Goal: Check status: Check status

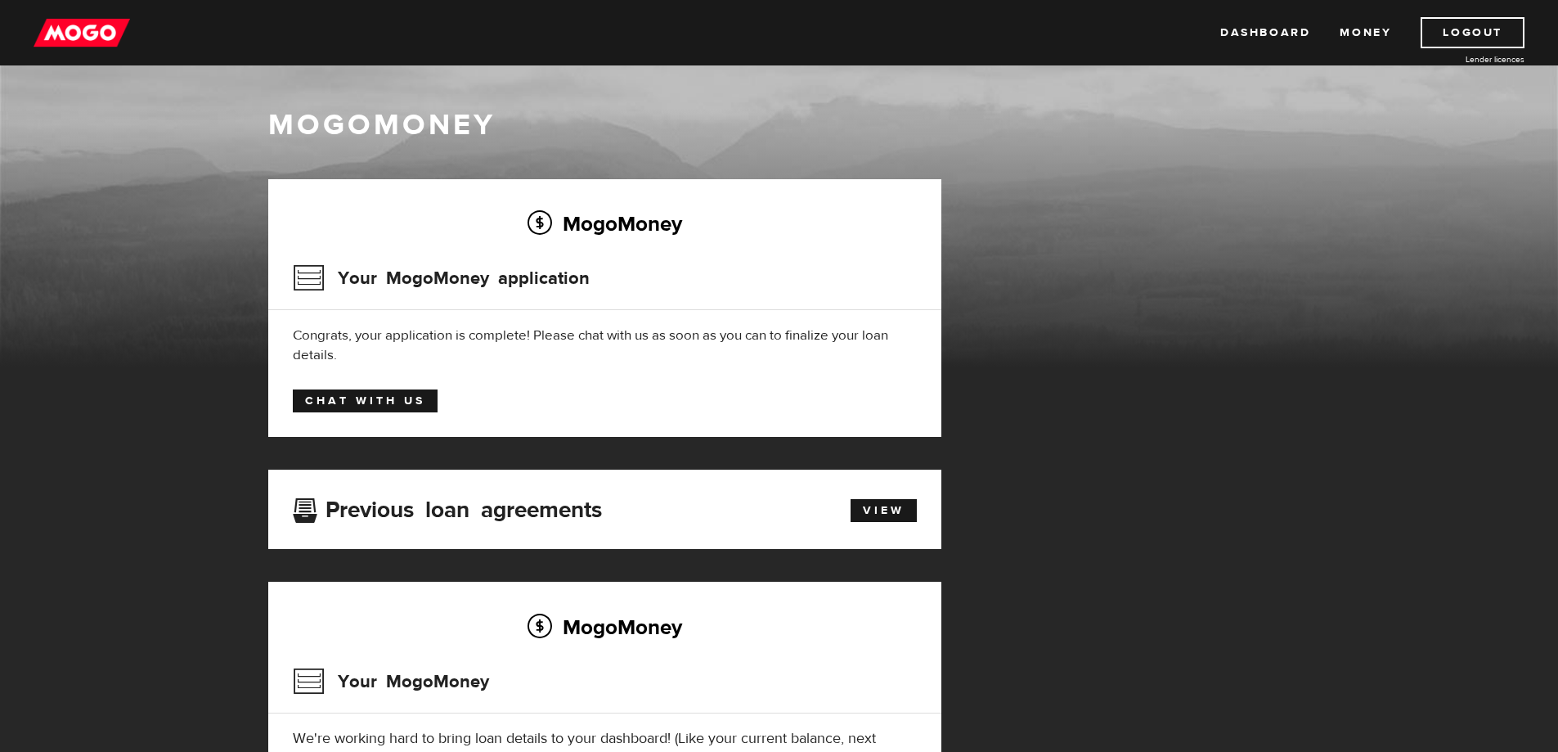
click at [362, 403] on link "Chat with us" at bounding box center [365, 400] width 145 height 23
click at [1358, 34] on link "Money" at bounding box center [1366, 32] width 52 height 31
click at [310, 276] on h3 "Your MogoMoney application" at bounding box center [441, 278] width 297 height 43
click at [864, 503] on link "View" at bounding box center [883, 510] width 66 height 23
click at [356, 397] on link "Chat with us" at bounding box center [365, 400] width 145 height 23
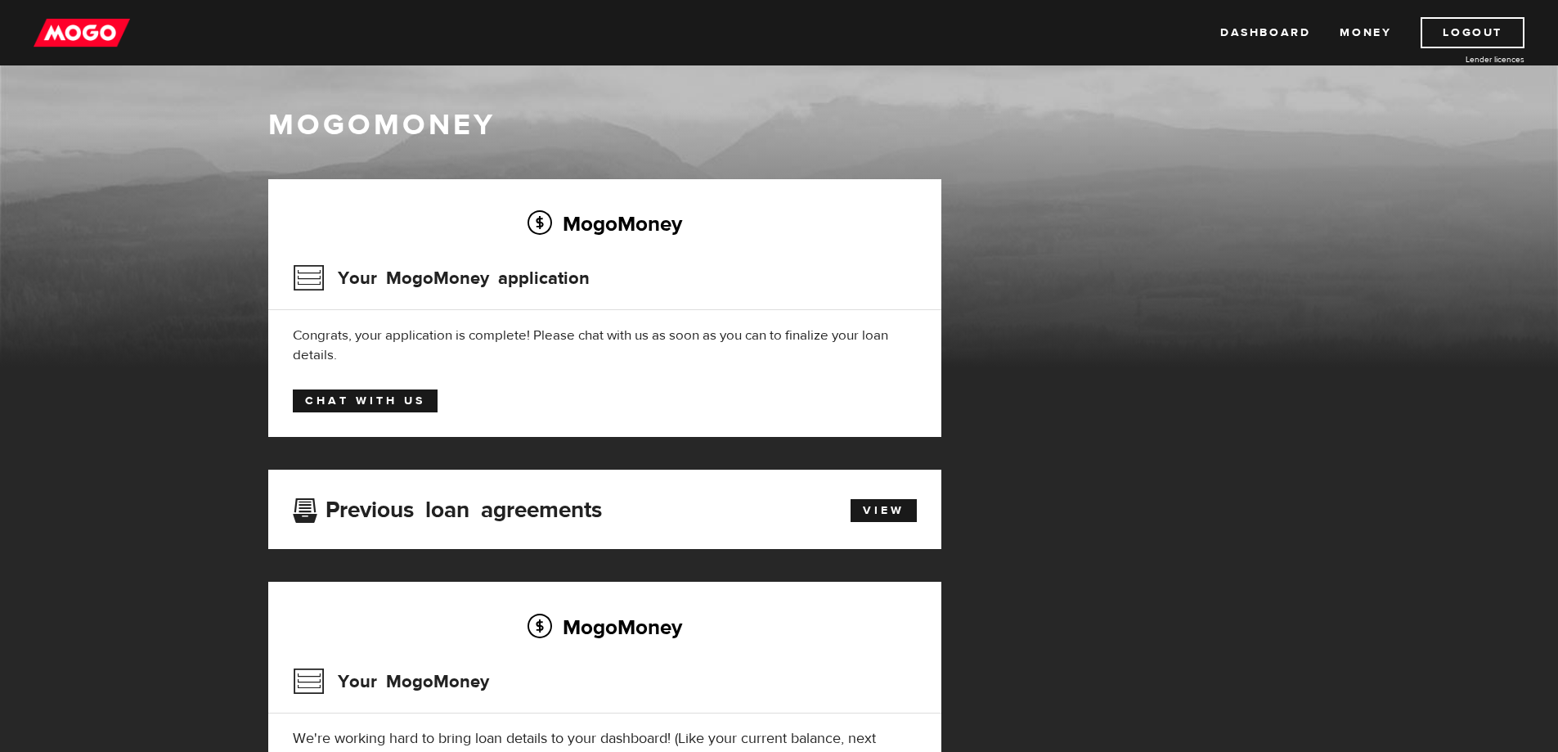
click at [356, 397] on link "Chat with us" at bounding box center [365, 400] width 145 height 23
click at [666, 333] on div "Congrats, your application is complete! Please chat with us as soon as you can …" at bounding box center [605, 344] width 624 height 39
click at [339, 358] on div "Congrats, your application is complete! Please chat with us as soon as you can …" at bounding box center [605, 344] width 624 height 39
click at [589, 270] on div "Your MogoMoney application" at bounding box center [605, 283] width 624 height 53
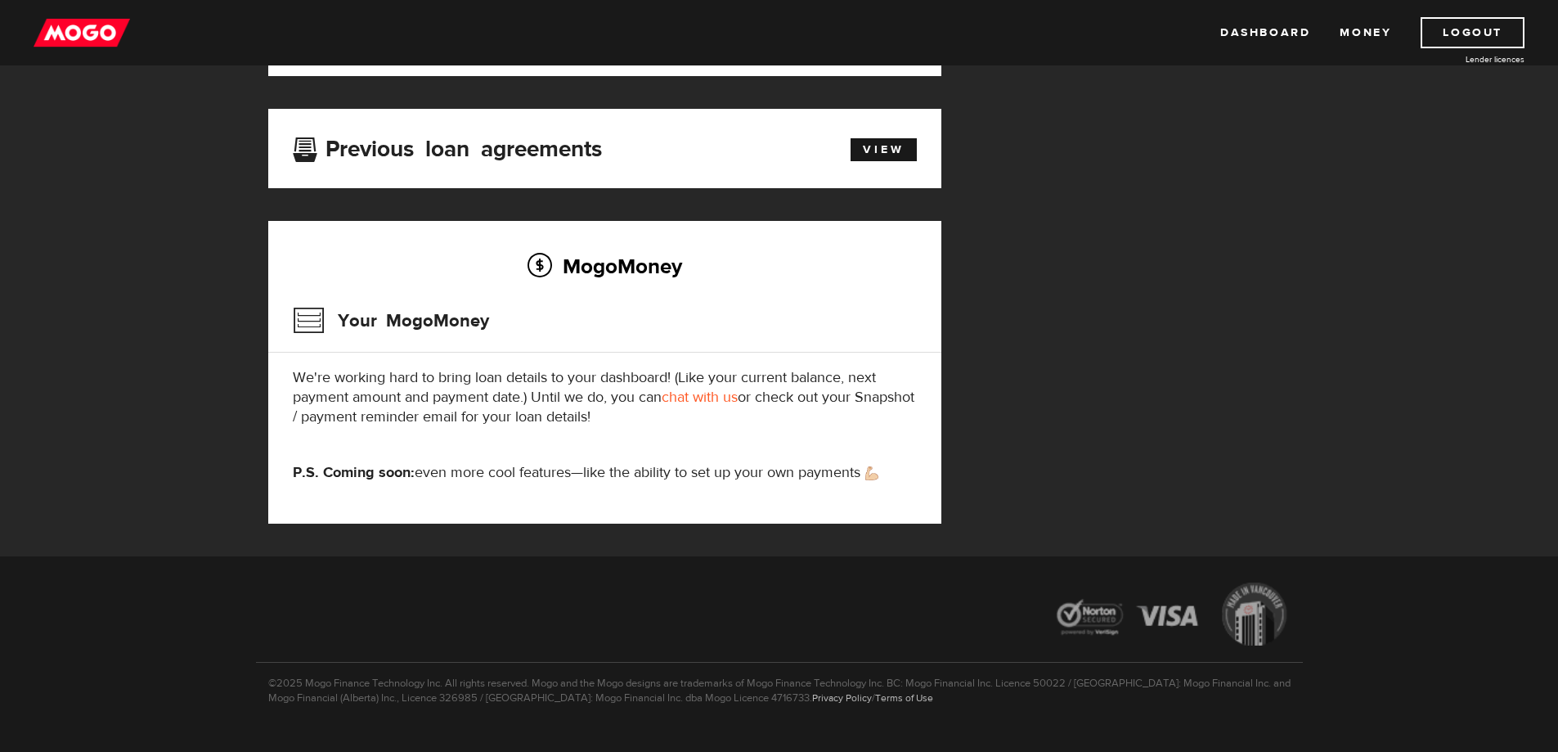
scroll to position [394, 0]
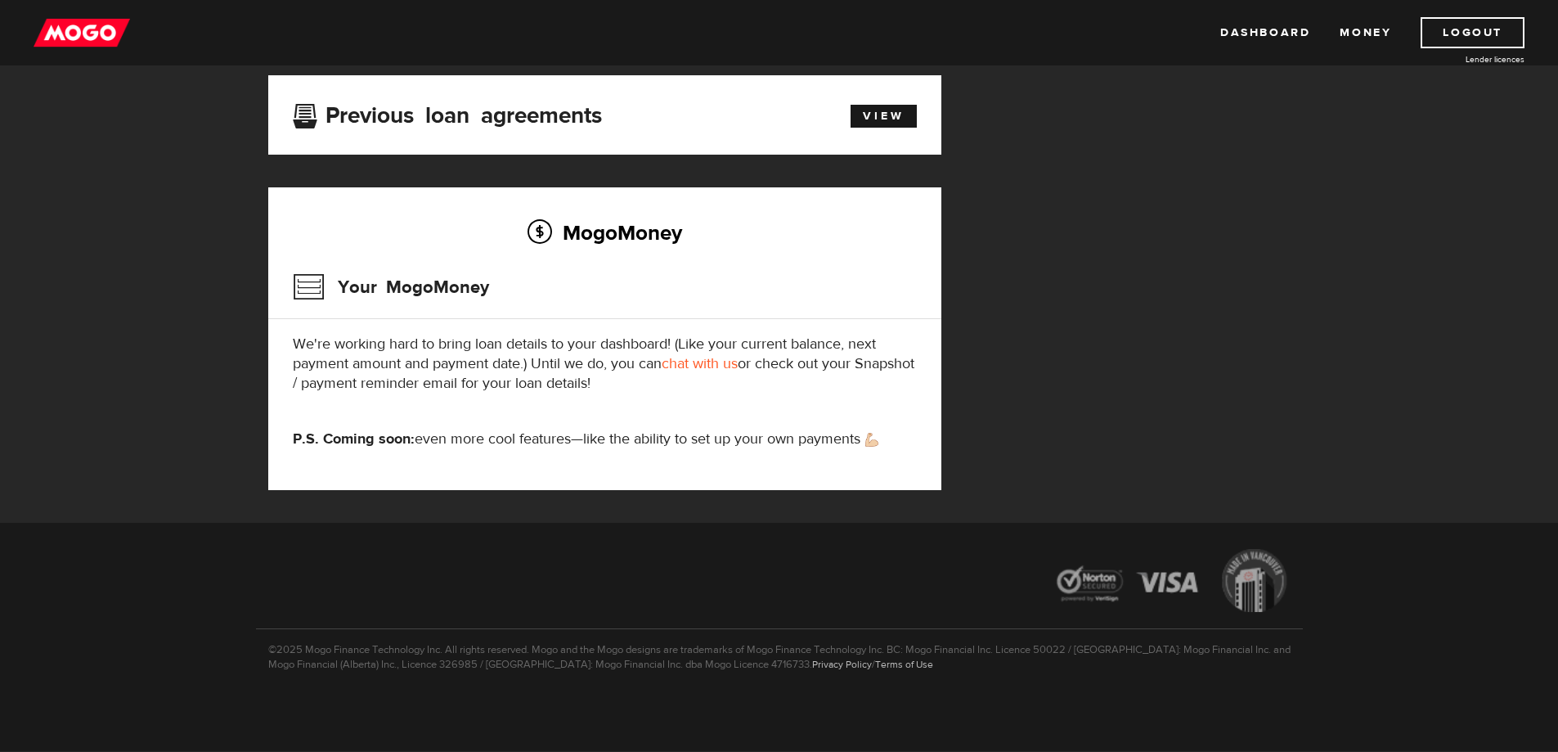
click at [707, 364] on link "chat with us" at bounding box center [700, 363] width 76 height 19
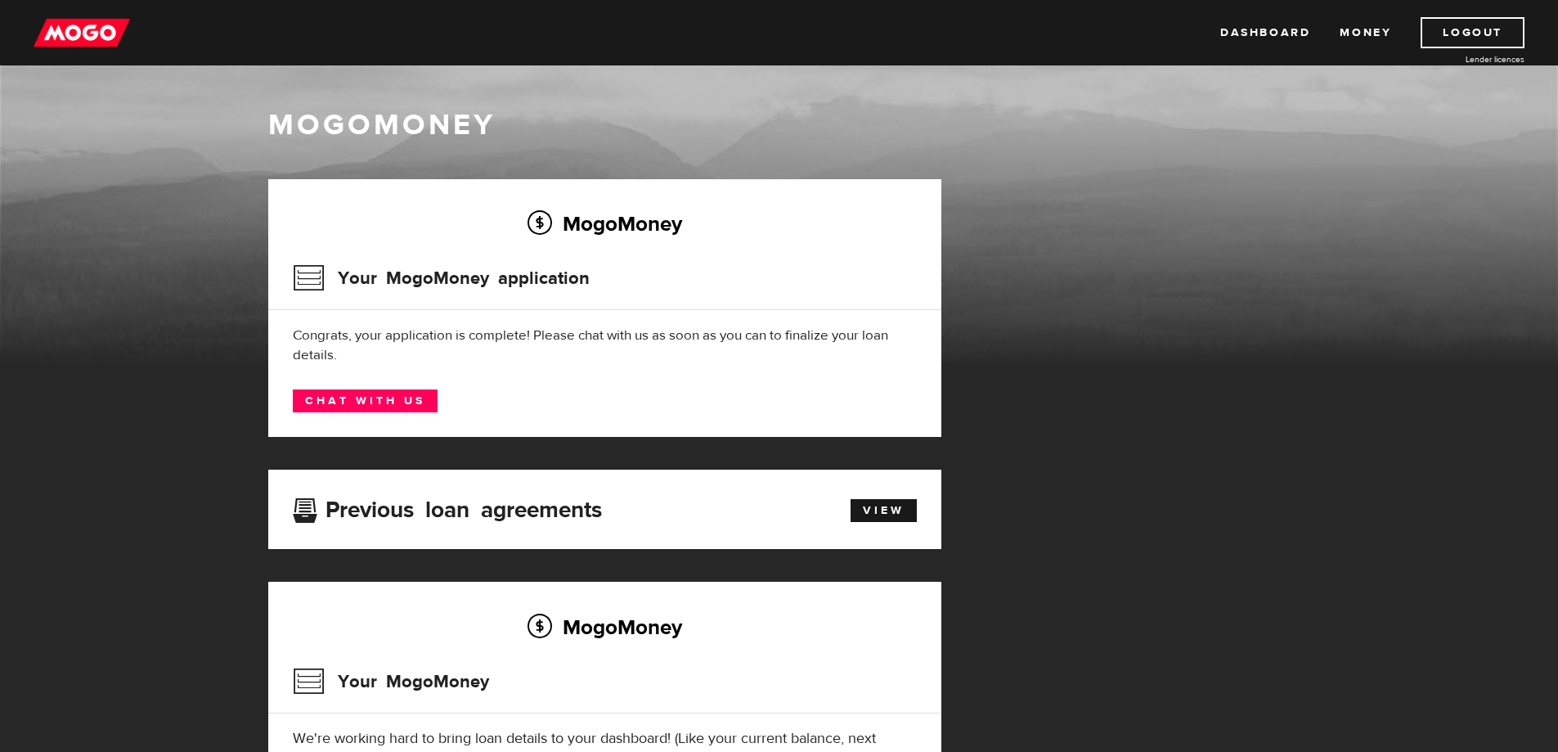
drag, startPoint x: 492, startPoint y: 402, endPoint x: 119, endPoint y: 181, distance: 433.4
click at [119, 181] on div "MogoMoney" at bounding box center [779, 236] width 1558 height 262
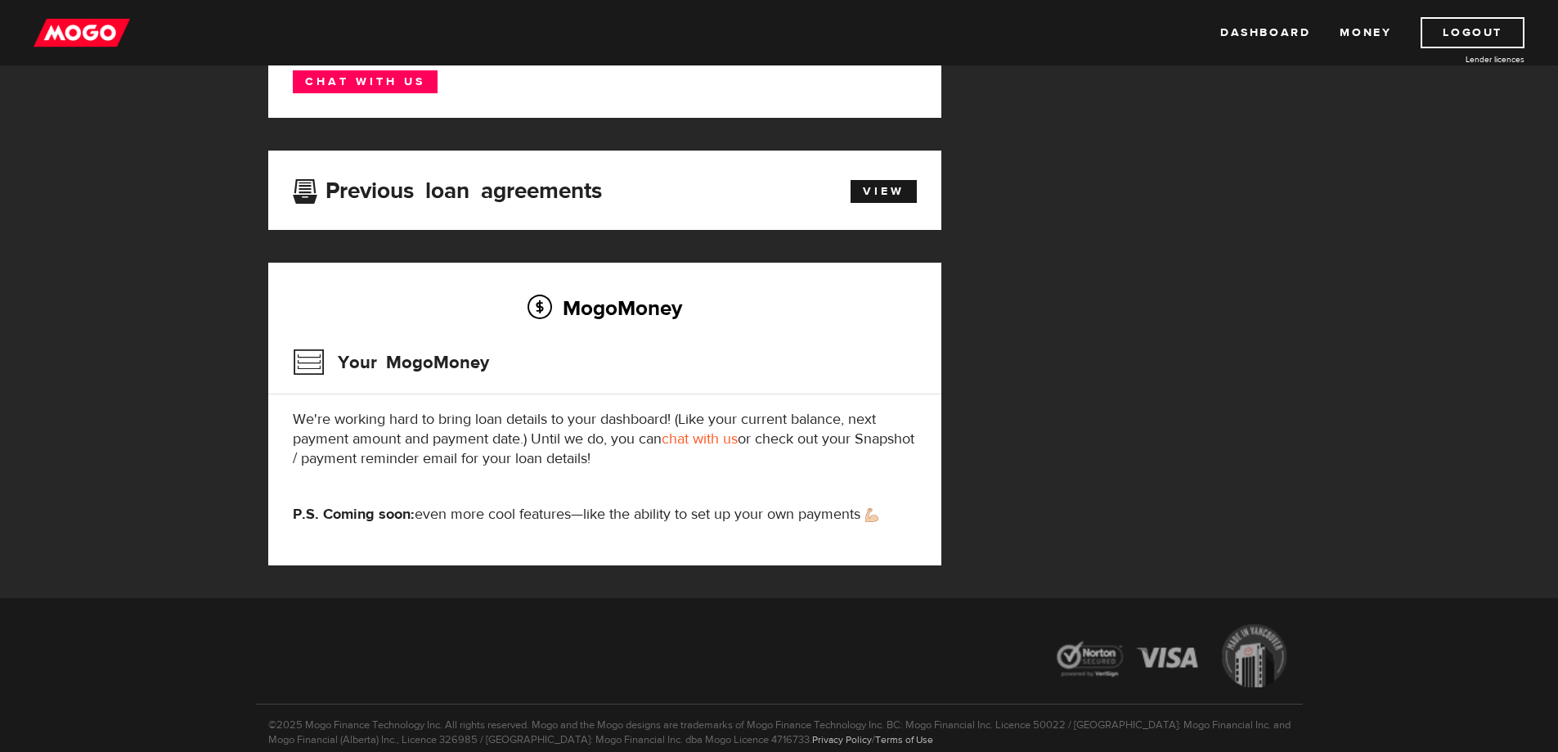
scroll to position [327, 0]
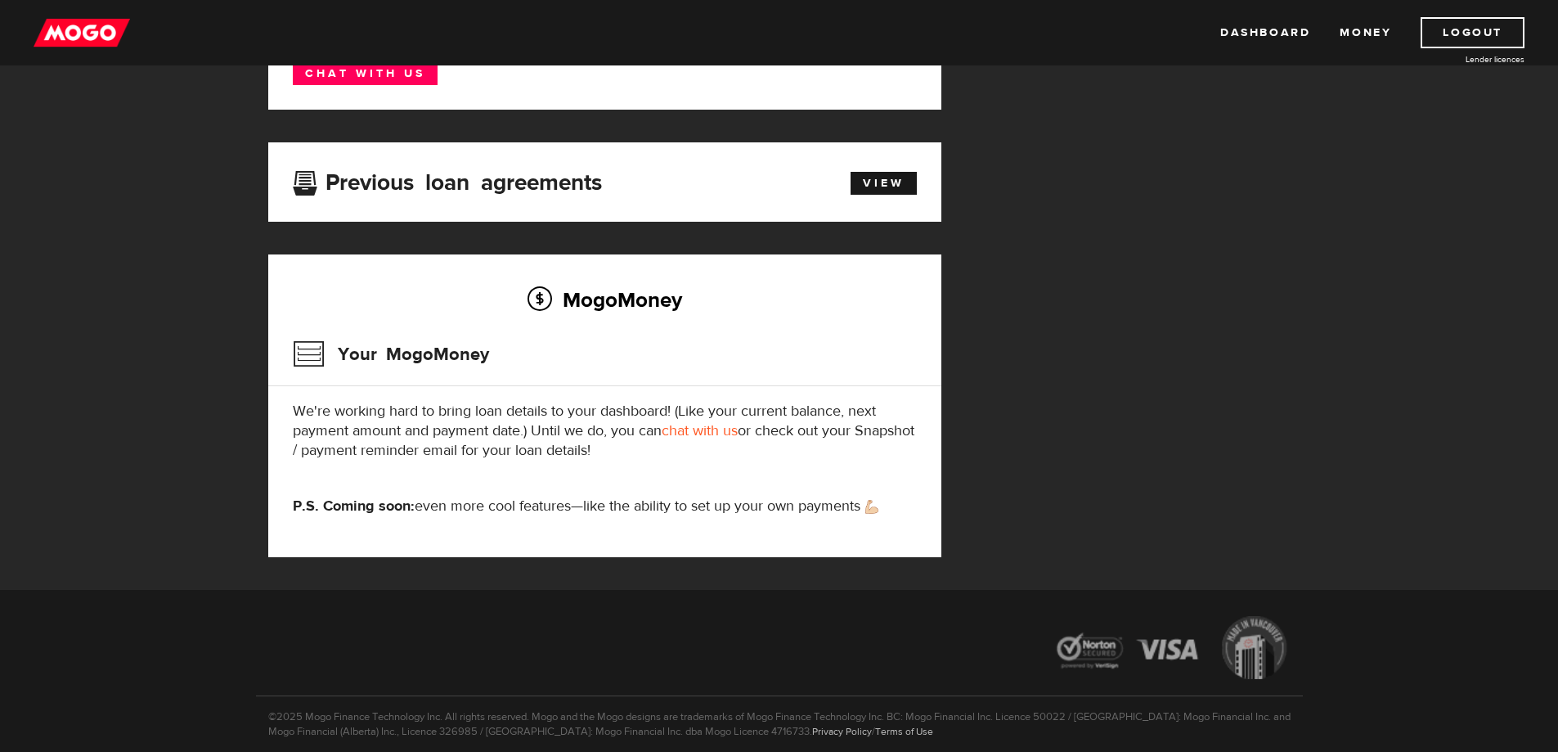
click at [403, 357] on h3 "Your MogoMoney" at bounding box center [391, 354] width 196 height 43
click at [306, 355] on h3 "Your MogoMoney" at bounding box center [391, 354] width 196 height 43
click at [596, 304] on h2 "MogoMoney" at bounding box center [605, 299] width 624 height 34
click at [333, 506] on strong "P.S. Coming soon:" at bounding box center [354, 505] width 122 height 19
click at [683, 426] on link "chat with us" at bounding box center [700, 430] width 76 height 19
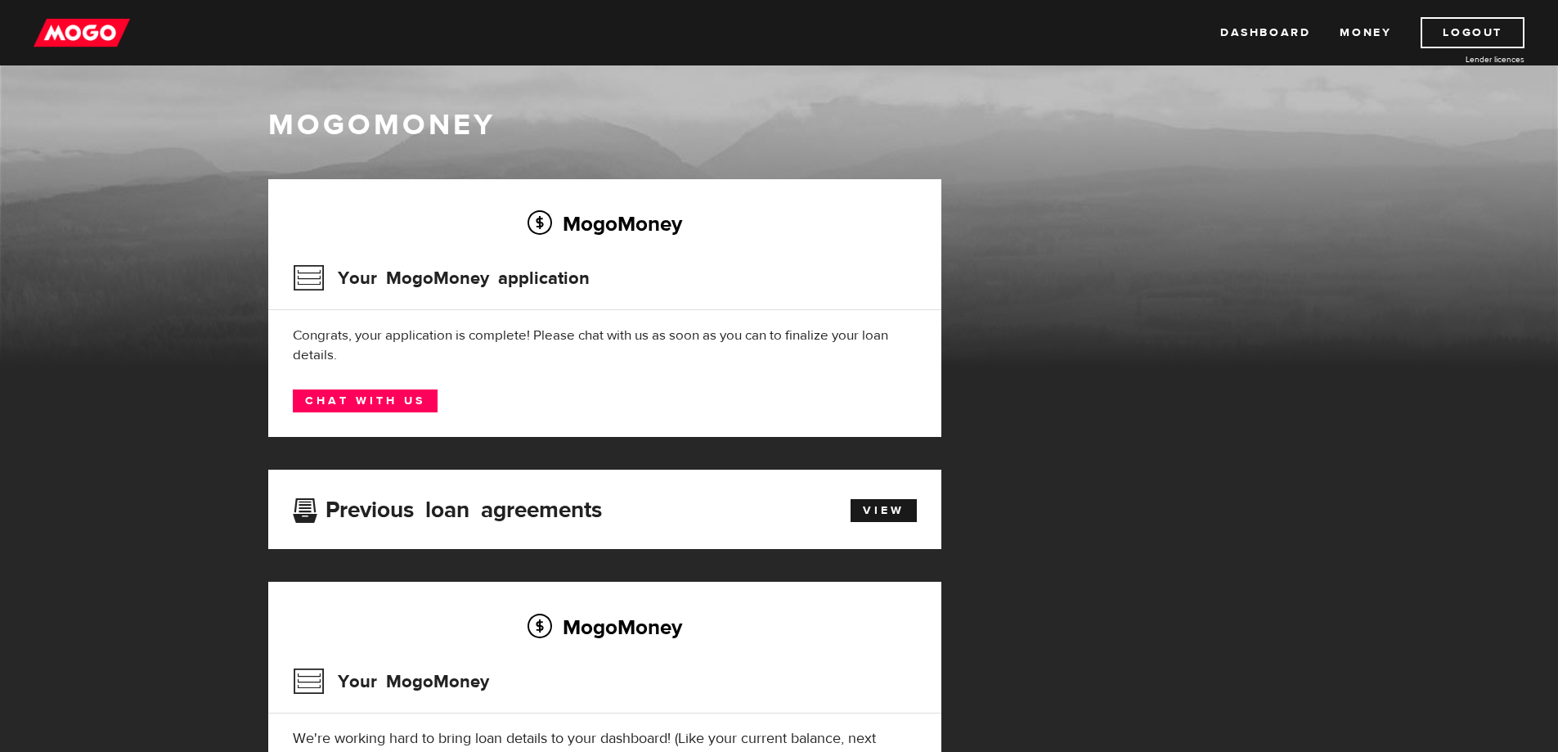
click at [76, 30] on img at bounding box center [82, 32] width 96 height 31
